Goal: Book appointment/travel/reservation

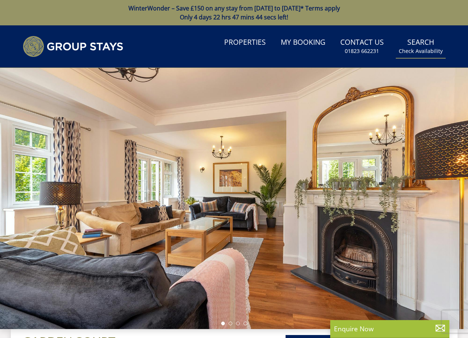
click at [421, 46] on link "Search Check Availability" at bounding box center [421, 46] width 50 height 24
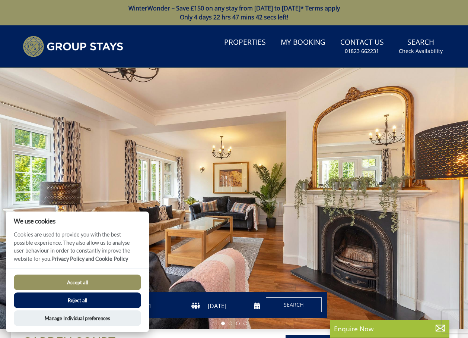
click at [92, 282] on button "Accept all" at bounding box center [77, 282] width 127 height 16
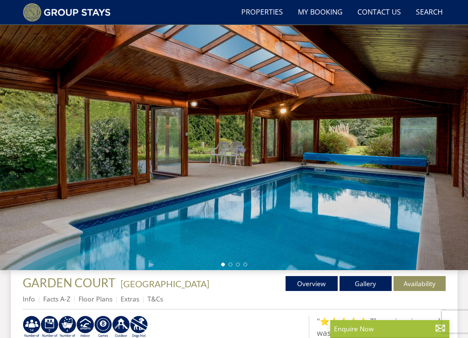
scroll to position [252, 0]
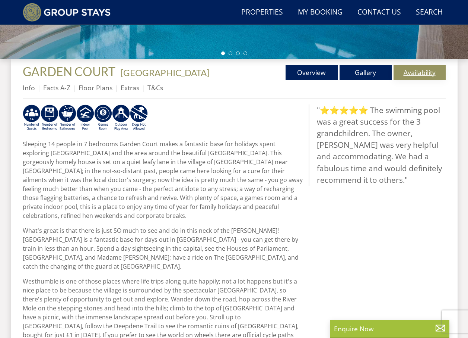
click at [425, 71] on link "Availability" at bounding box center [420, 72] width 52 height 15
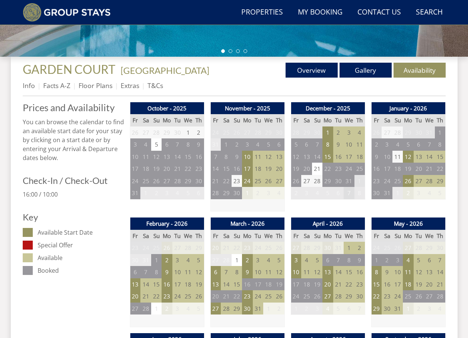
scroll to position [330, 0]
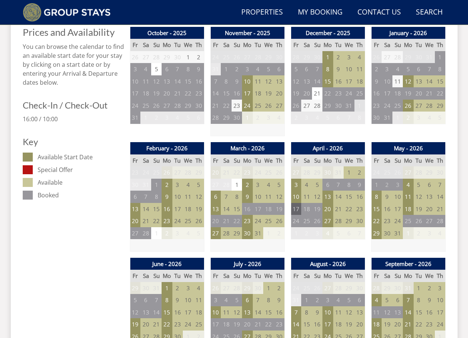
click at [295, 210] on td "17" at bounding box center [296, 209] width 10 height 12
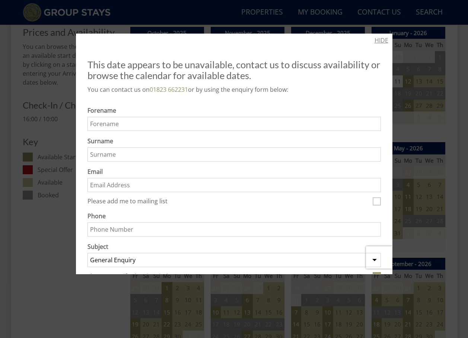
click at [381, 40] on link "HIDE" at bounding box center [382, 40] width 14 height 9
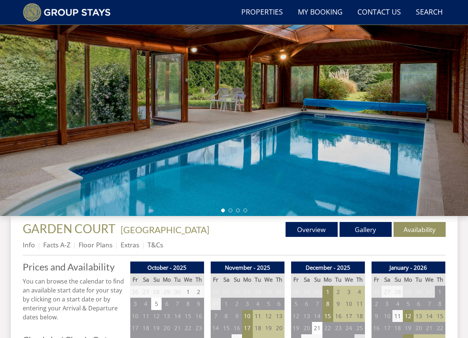
scroll to position [0, 0]
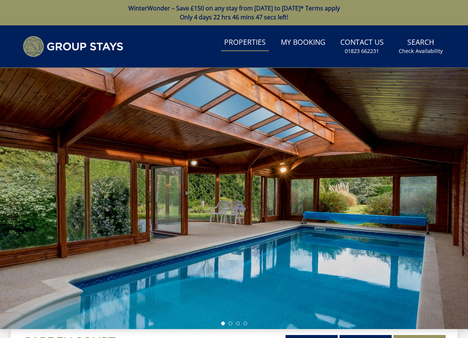
click at [252, 42] on link "Properties" at bounding box center [245, 42] width 48 height 17
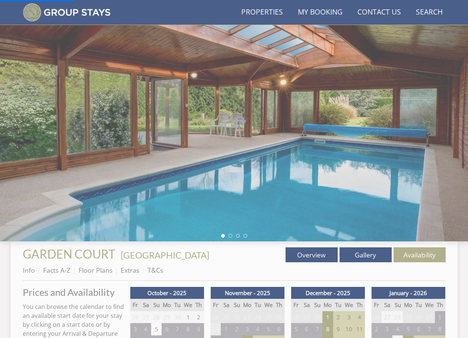
scroll to position [143, 0]
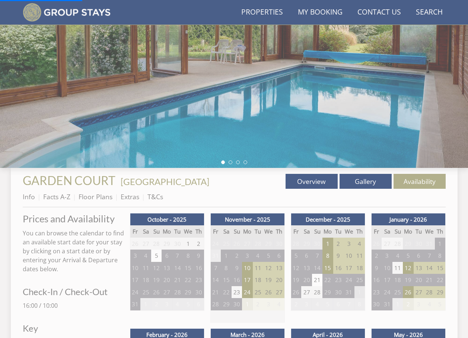
click at [363, 177] on link "Gallery" at bounding box center [366, 181] width 52 height 15
click at [362, 180] on link "Gallery" at bounding box center [366, 181] width 52 height 15
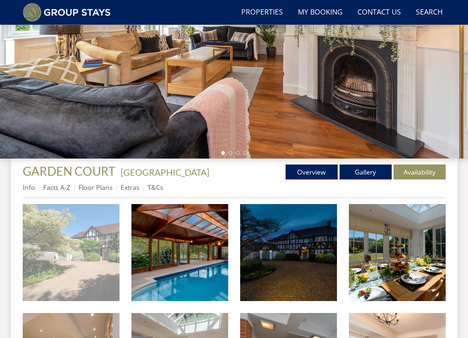
scroll to position [223, 0]
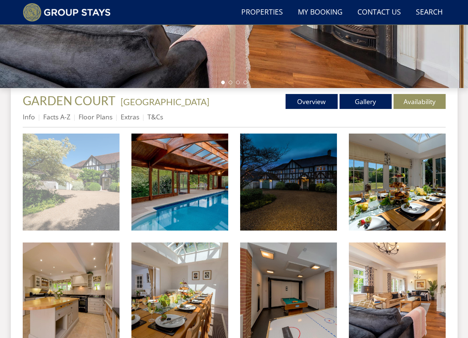
click at [98, 177] on img at bounding box center [71, 181] width 97 height 97
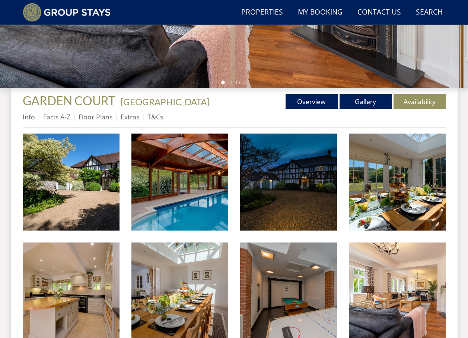
click at [0, 0] on div at bounding box center [0, 0] width 0 height 0
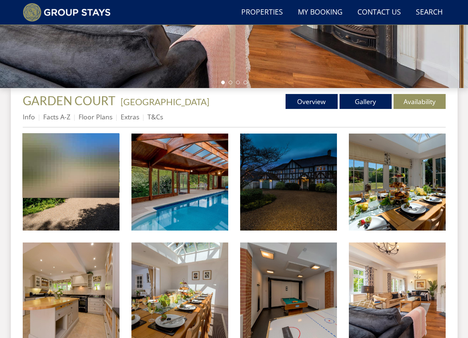
click at [397, 190] on div at bounding box center [234, 169] width 468 height 338
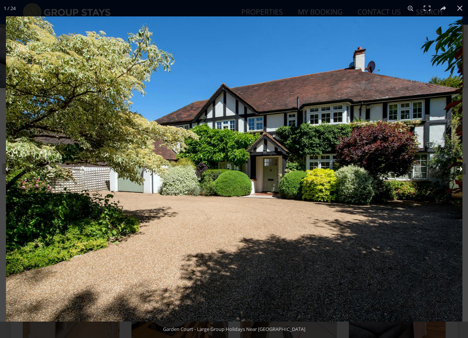
click at [456, 169] on button at bounding box center [455, 168] width 26 height 37
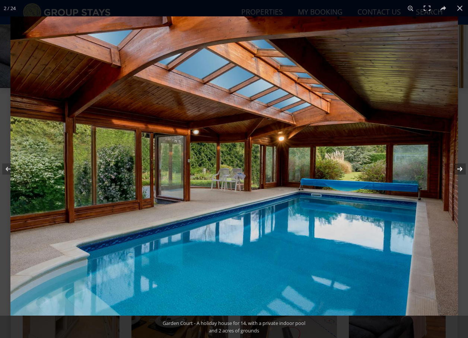
click at [456, 169] on button at bounding box center [455, 168] width 26 height 37
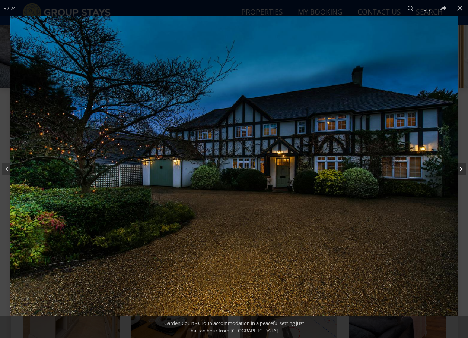
click at [456, 169] on button at bounding box center [455, 168] width 26 height 37
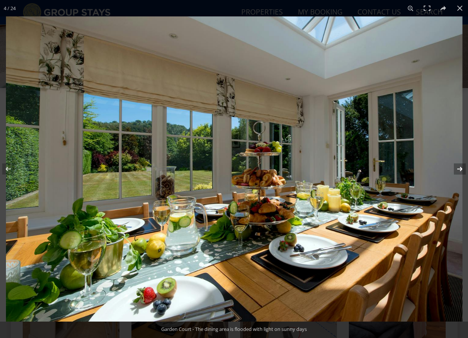
click at [456, 169] on button at bounding box center [455, 168] width 26 height 37
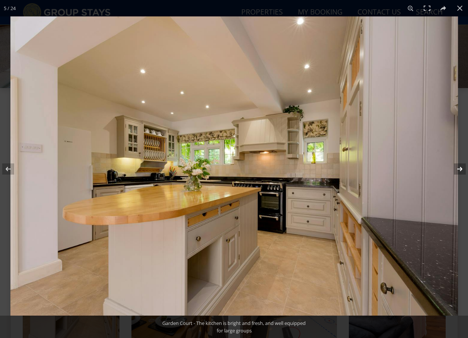
click at [456, 169] on button at bounding box center [455, 168] width 26 height 37
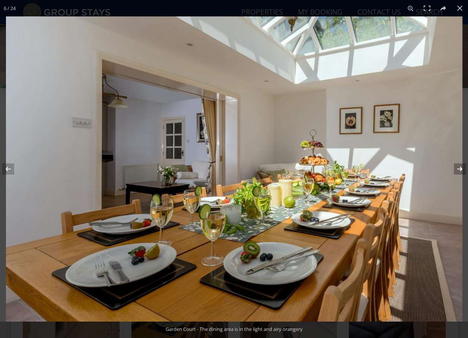
click at [456, 169] on button at bounding box center [455, 168] width 26 height 37
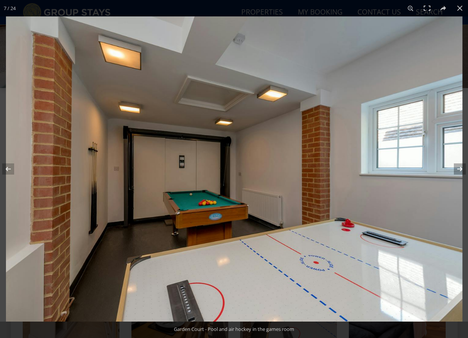
click at [456, 169] on button at bounding box center [455, 168] width 26 height 37
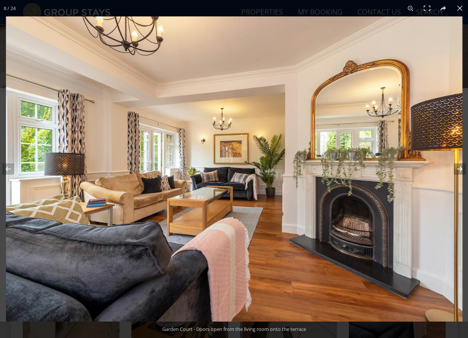
click at [456, 169] on button at bounding box center [455, 168] width 26 height 37
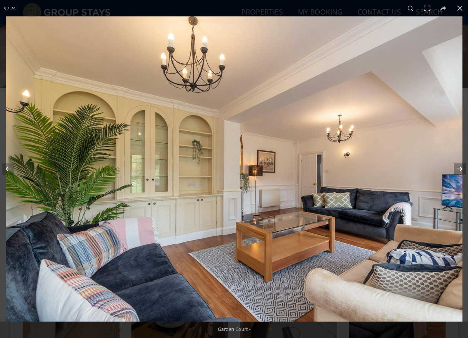
click at [456, 169] on button at bounding box center [455, 168] width 26 height 37
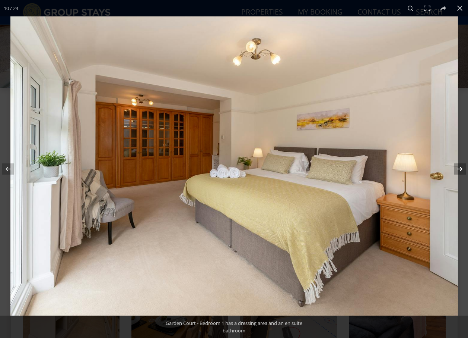
click at [456, 169] on button at bounding box center [455, 168] width 26 height 37
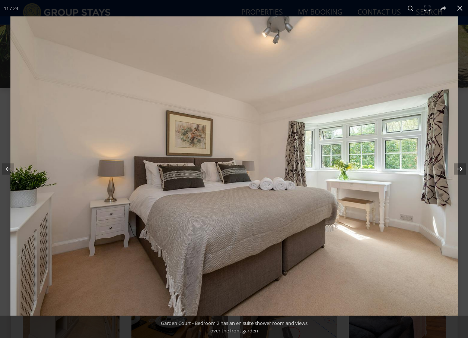
click at [456, 169] on button at bounding box center [455, 168] width 26 height 37
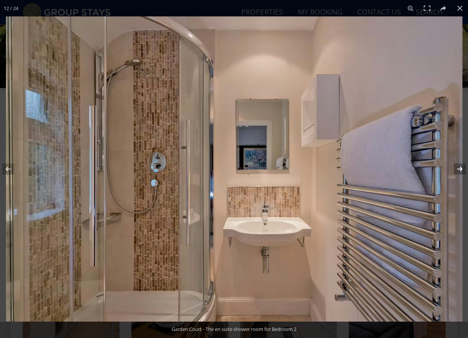
click at [456, 169] on button at bounding box center [455, 168] width 26 height 37
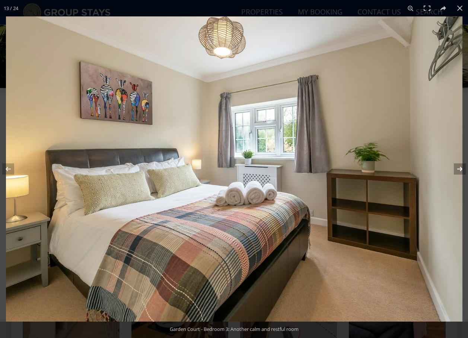
click at [456, 169] on button at bounding box center [455, 168] width 26 height 37
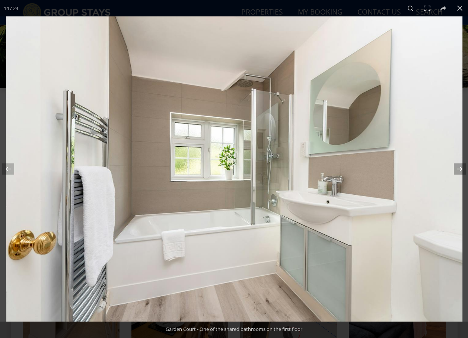
click at [456, 169] on button at bounding box center [455, 168] width 26 height 37
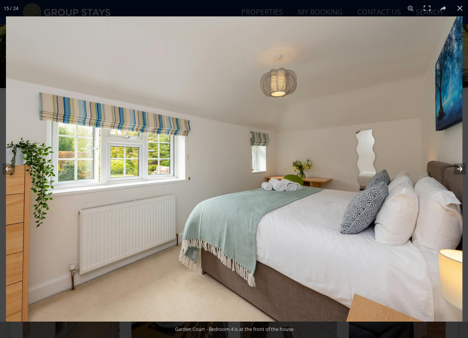
click at [456, 169] on button at bounding box center [455, 168] width 26 height 37
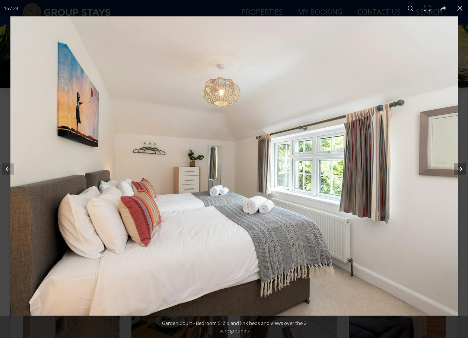
click at [456, 169] on button at bounding box center [455, 168] width 26 height 37
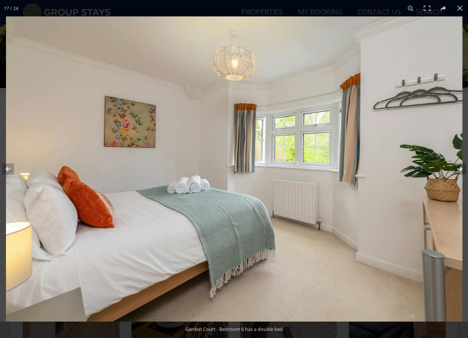
click at [456, 169] on button at bounding box center [455, 168] width 26 height 37
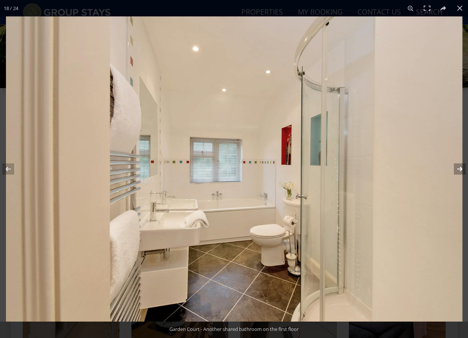
click at [456, 169] on button at bounding box center [455, 168] width 26 height 37
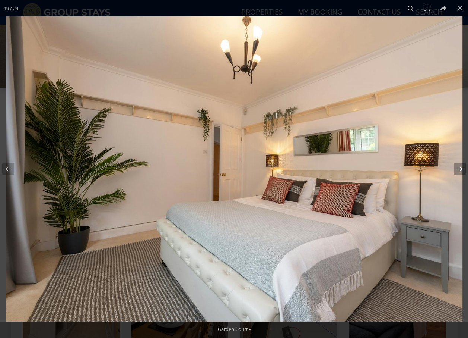
click at [456, 169] on button at bounding box center [455, 168] width 26 height 37
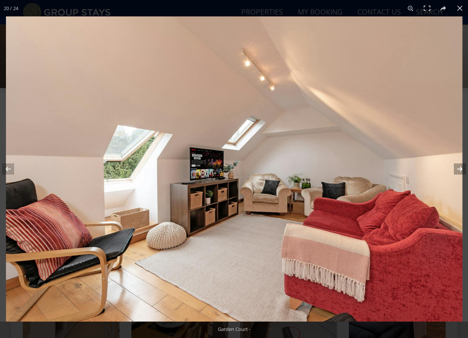
click at [456, 169] on button at bounding box center [455, 168] width 26 height 37
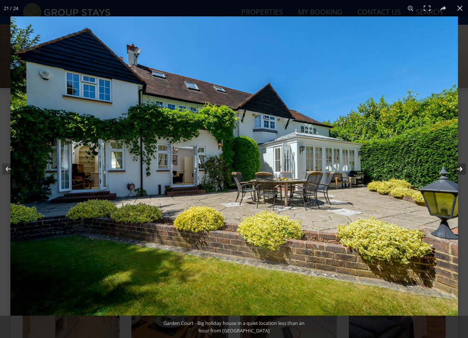
click at [456, 169] on button at bounding box center [455, 168] width 26 height 37
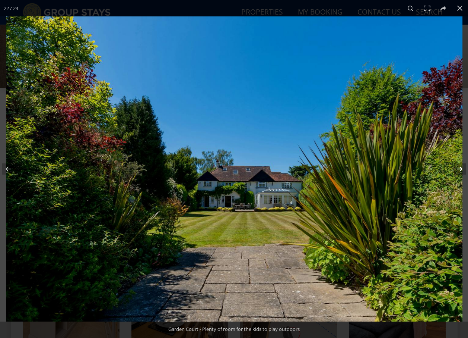
click at [456, 169] on button at bounding box center [455, 168] width 26 height 37
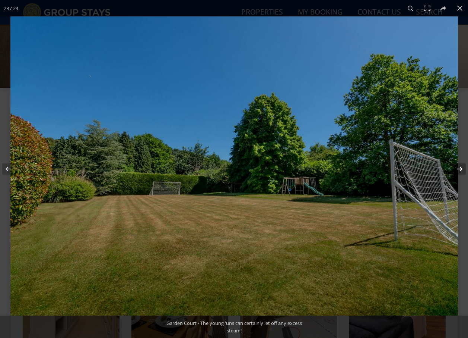
click at [456, 169] on button at bounding box center [455, 168] width 26 height 37
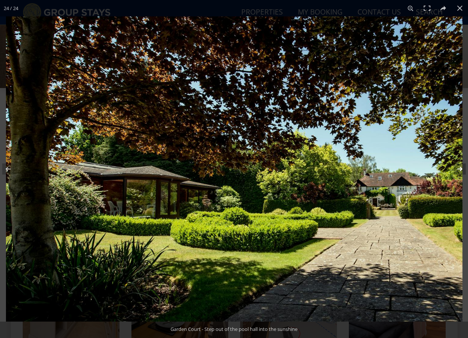
click at [456, 169] on button at bounding box center [455, 168] width 26 height 37
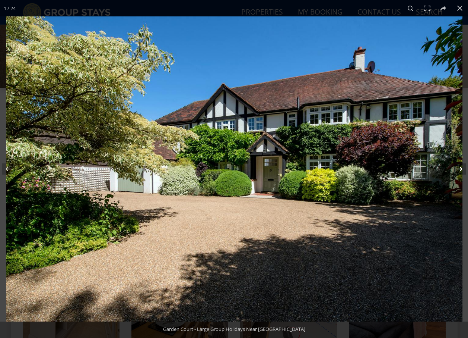
click at [456, 169] on button at bounding box center [455, 168] width 26 height 37
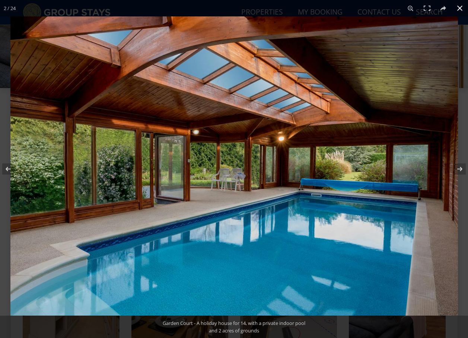
click at [458, 7] on button at bounding box center [460, 8] width 16 height 16
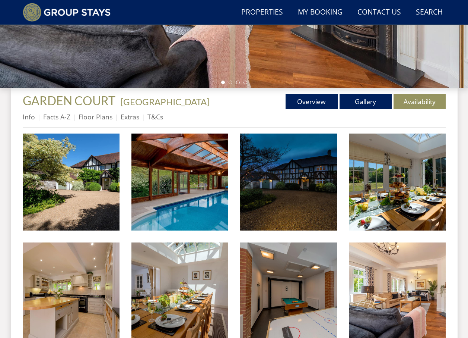
click at [30, 117] on link "Info" at bounding box center [29, 116] width 12 height 9
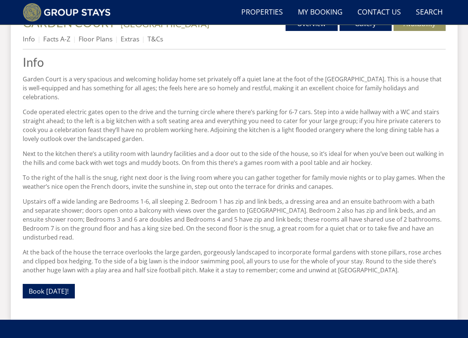
scroll to position [366, 0]
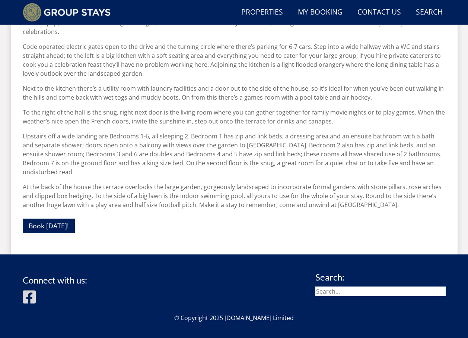
click at [43, 218] on link "Book [DATE]!" at bounding box center [49, 225] width 52 height 15
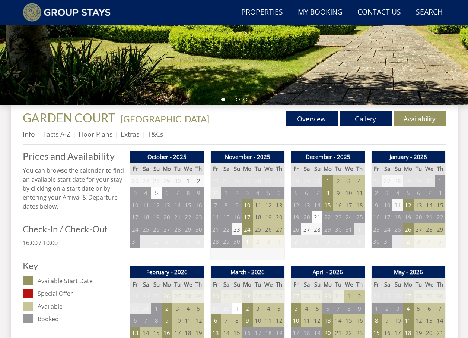
scroll to position [281, 0]
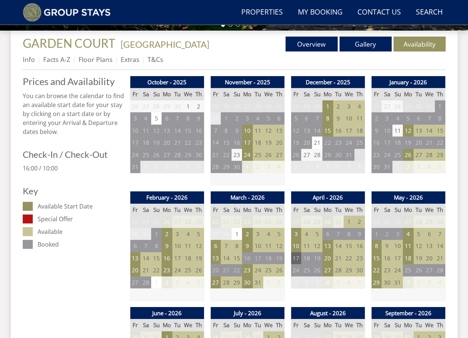
click at [294, 258] on td "17" at bounding box center [296, 258] width 10 height 12
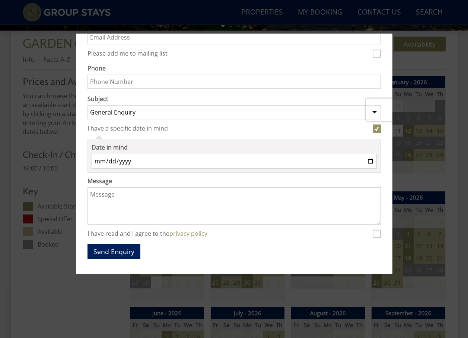
scroll to position [153, 0]
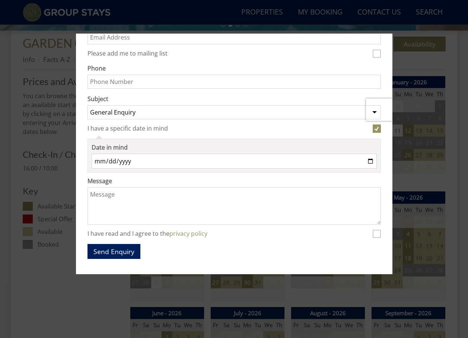
click at [418, 287] on div at bounding box center [234, 169] width 468 height 338
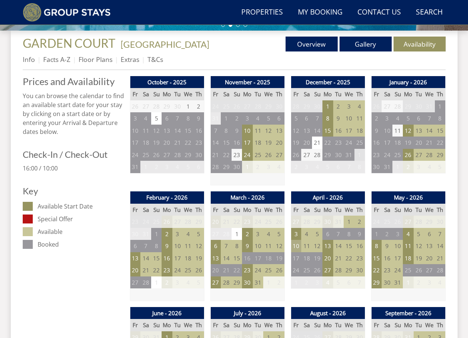
click at [298, 247] on td "10" at bounding box center [296, 246] width 10 height 12
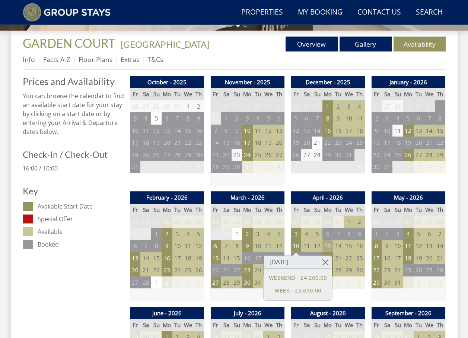
click at [331, 248] on td "13" at bounding box center [328, 246] width 10 height 12
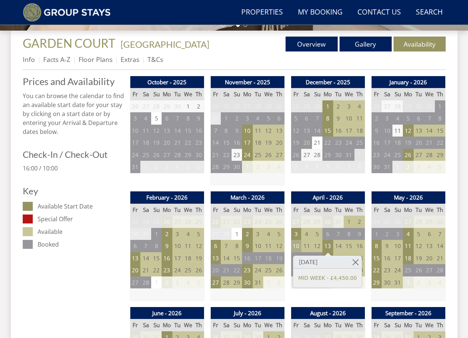
click at [298, 247] on td "10" at bounding box center [296, 246] width 10 height 12
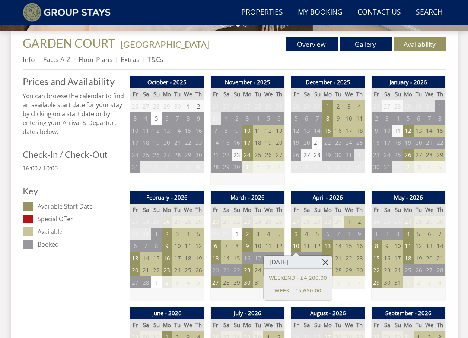
click at [321, 259] on link at bounding box center [325, 261] width 13 height 13
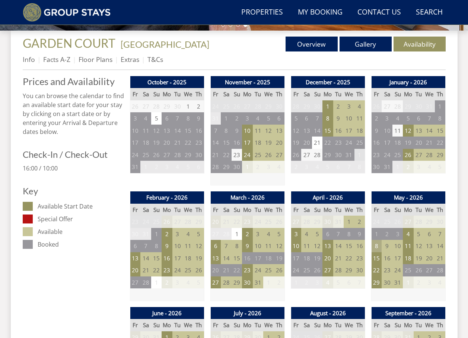
click at [375, 246] on td "8" at bounding box center [376, 246] width 10 height 12
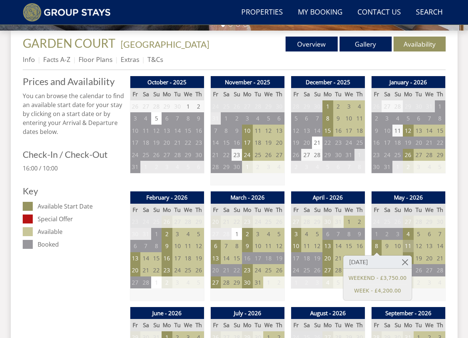
click at [408, 247] on td "11" at bounding box center [408, 246] width 10 height 12
